Goal: Share content

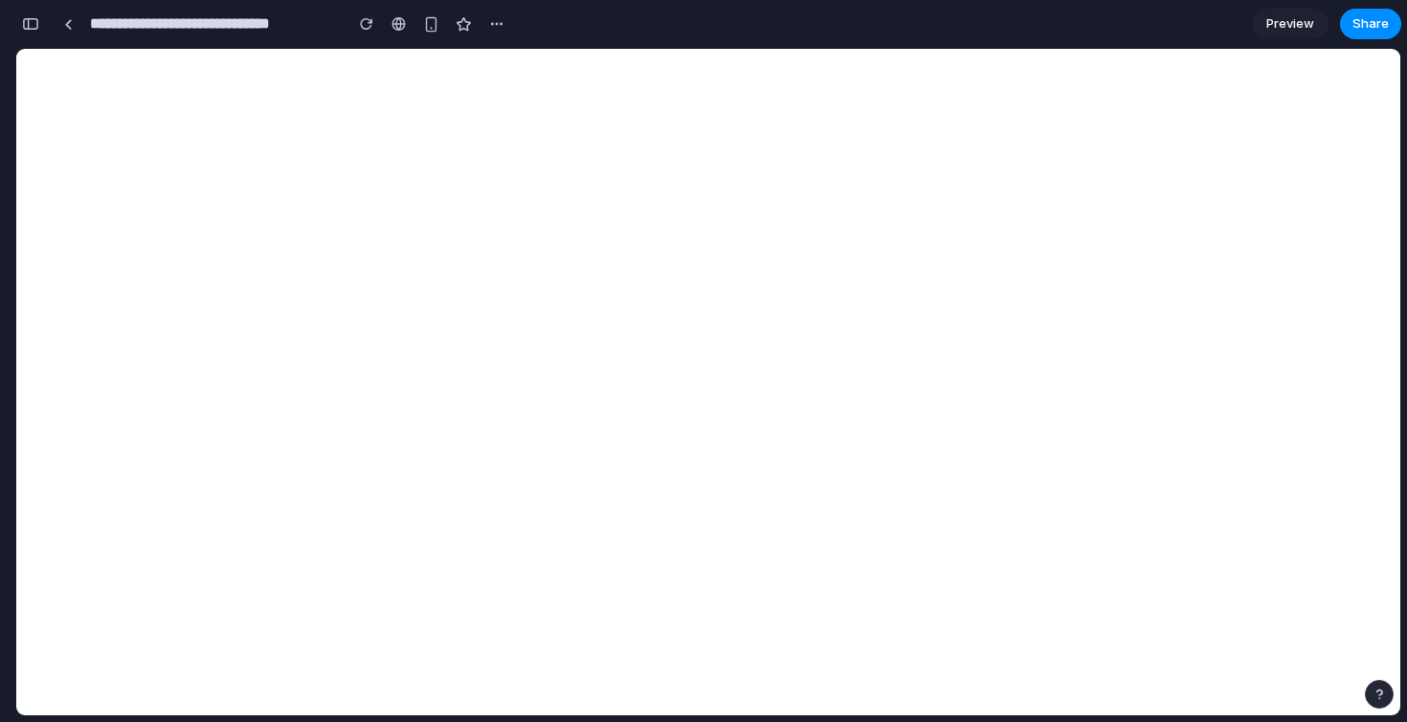
scroll to position [16944, 0]
click at [30, 36] on button "button" at bounding box center [30, 24] width 31 height 31
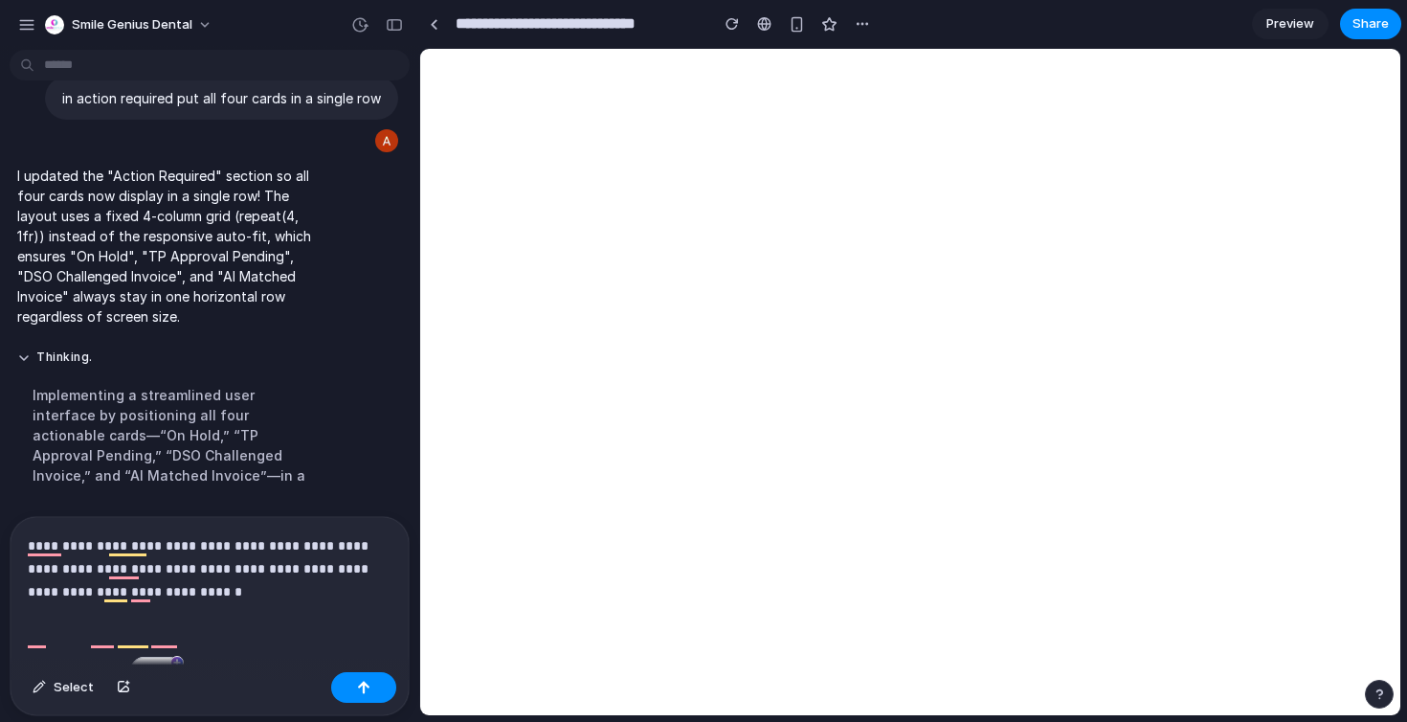
scroll to position [9519, 0]
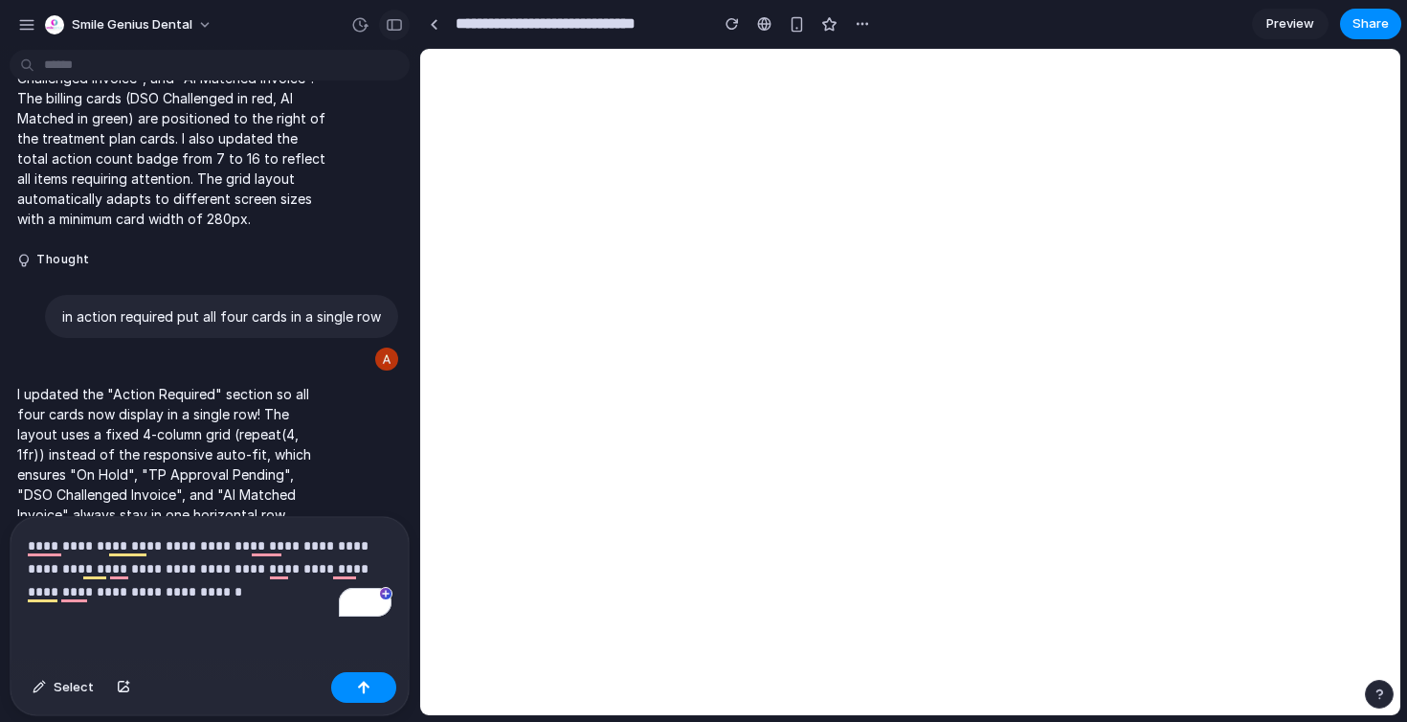
click at [395, 34] on button "button" at bounding box center [394, 25] width 31 height 31
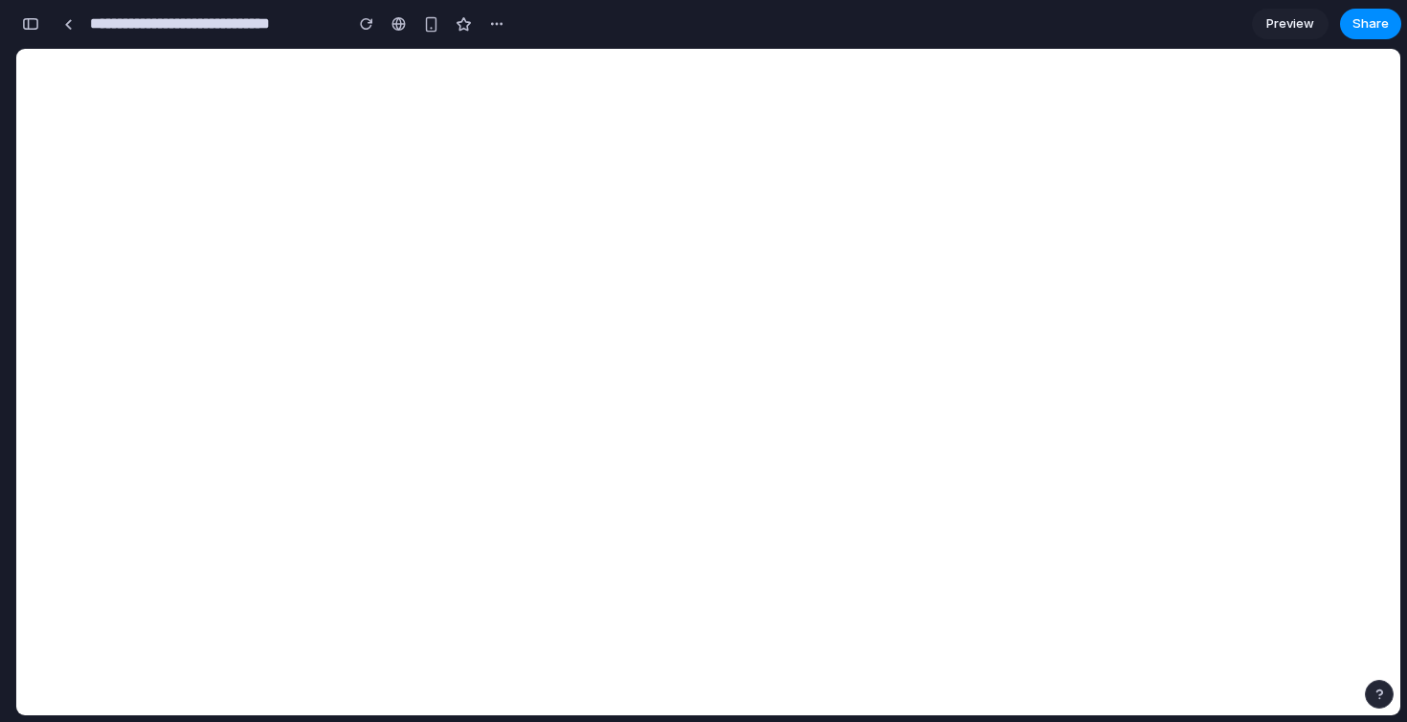
scroll to position [16944, 0]
click at [1399, 30] on button "Share" at bounding box center [1370, 24] width 61 height 31
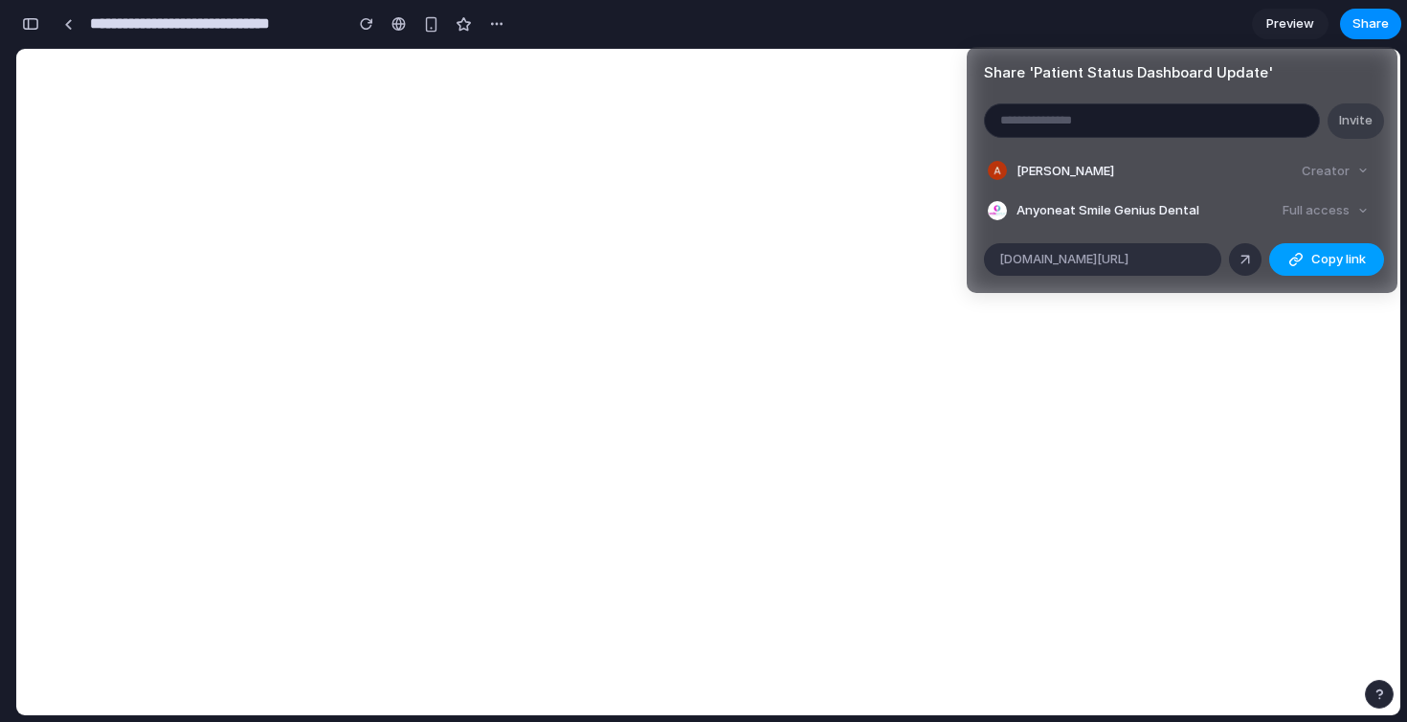
click at [1310, 262] on button "Copy link" at bounding box center [1327, 259] width 115 height 33
click at [1280, 259] on button "Copy link" at bounding box center [1327, 259] width 115 height 33
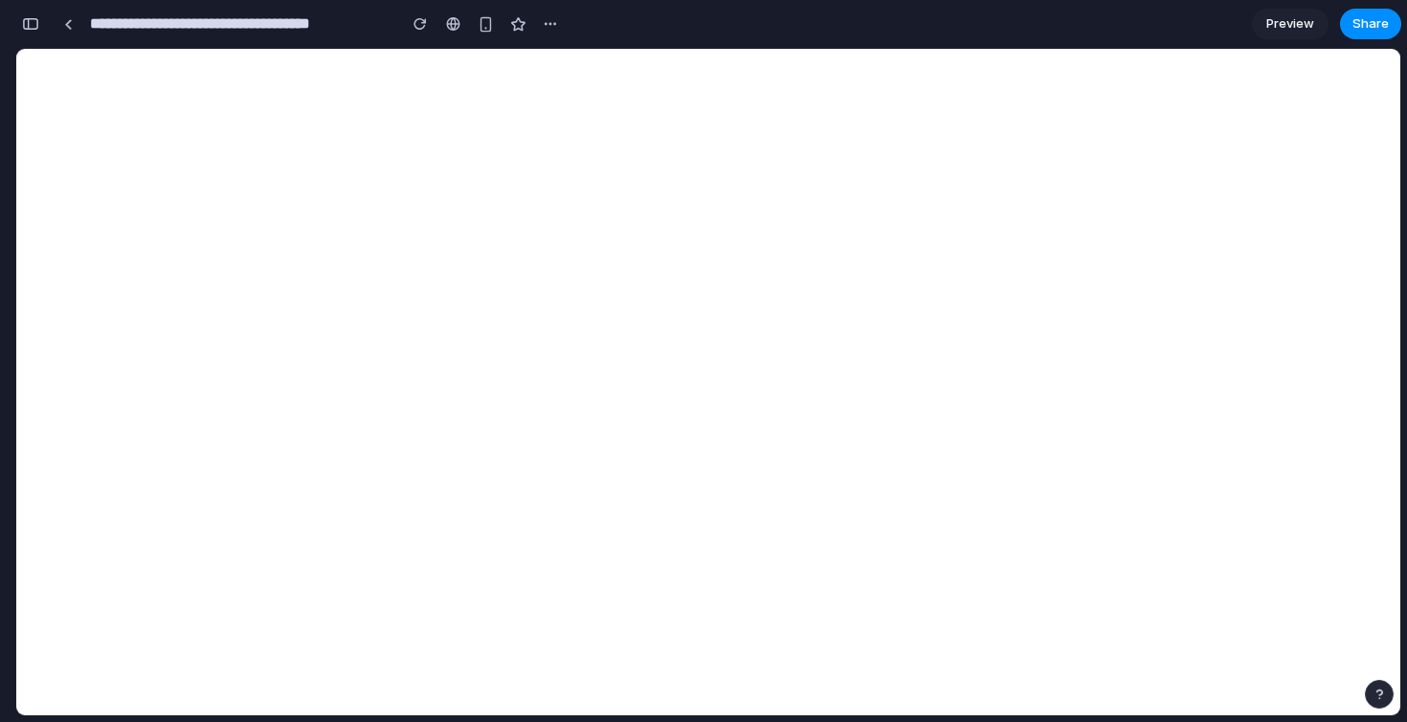
click at [909, 99] on div "Share ' SmileGenius Dashboard with Key Metrics ' Invite Akhil Jain Creator Anyo…" at bounding box center [703, 361] width 1407 height 722
